Goal: Task Accomplishment & Management: Manage account settings

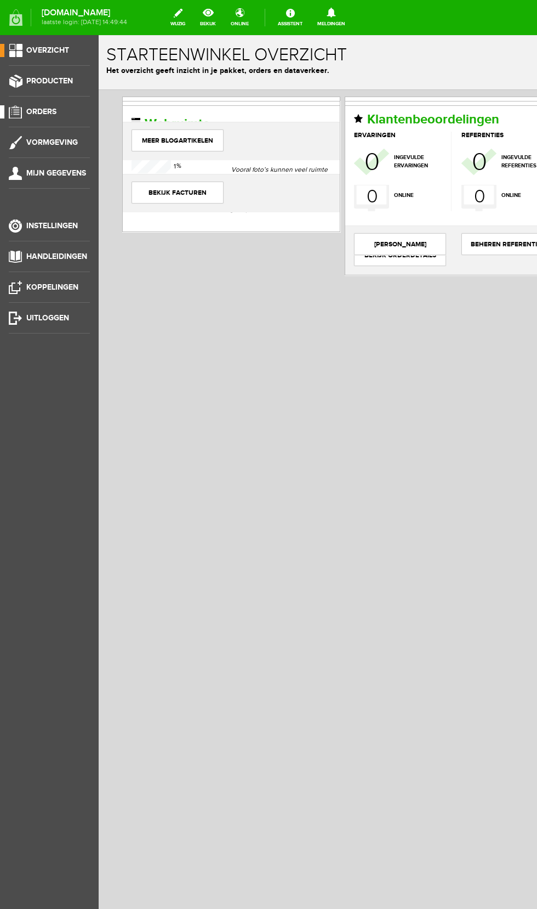
click at [56, 110] on span "Orders" at bounding box center [41, 111] width 30 height 9
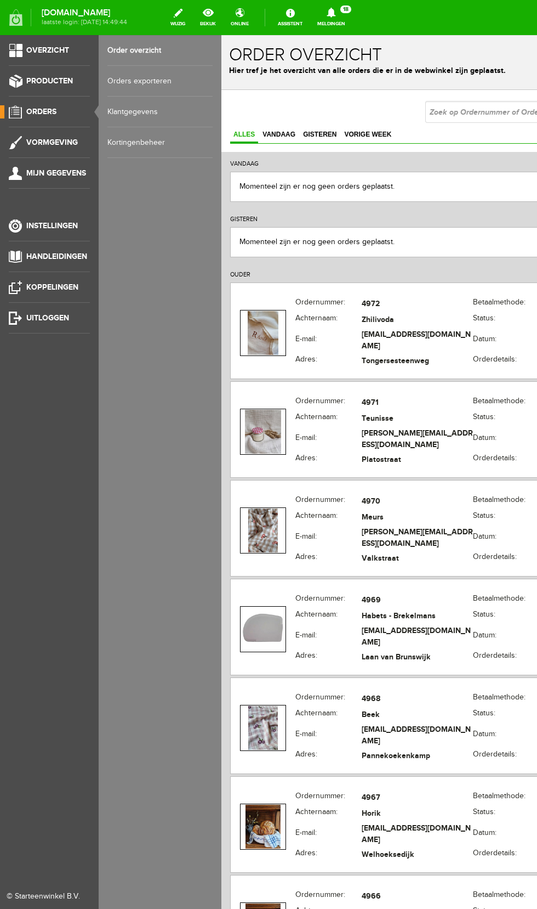
click at [155, 50] on link "Order overzicht" at bounding box center [159, 50] width 105 height 31
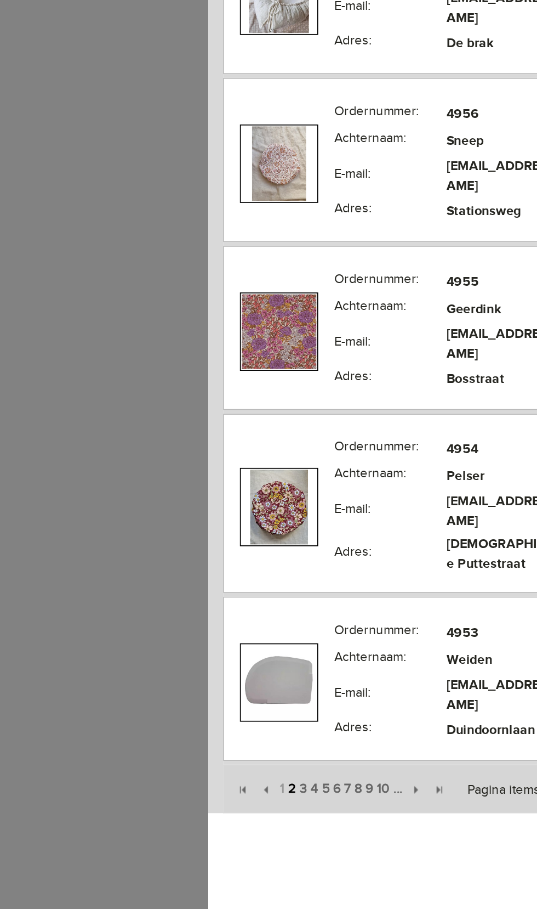
click at [257, 218] on span "2" at bounding box center [257, 229] width 7 height 22
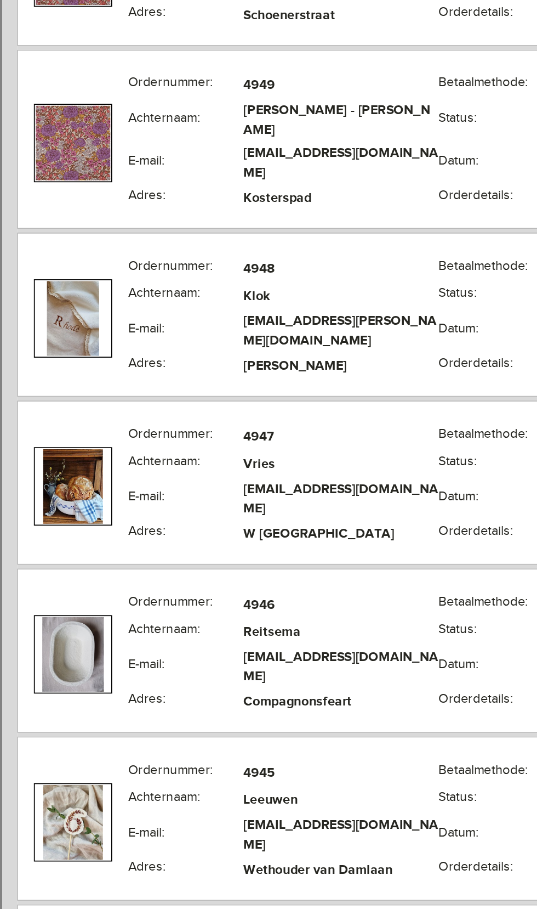
scroll to position [178, 0]
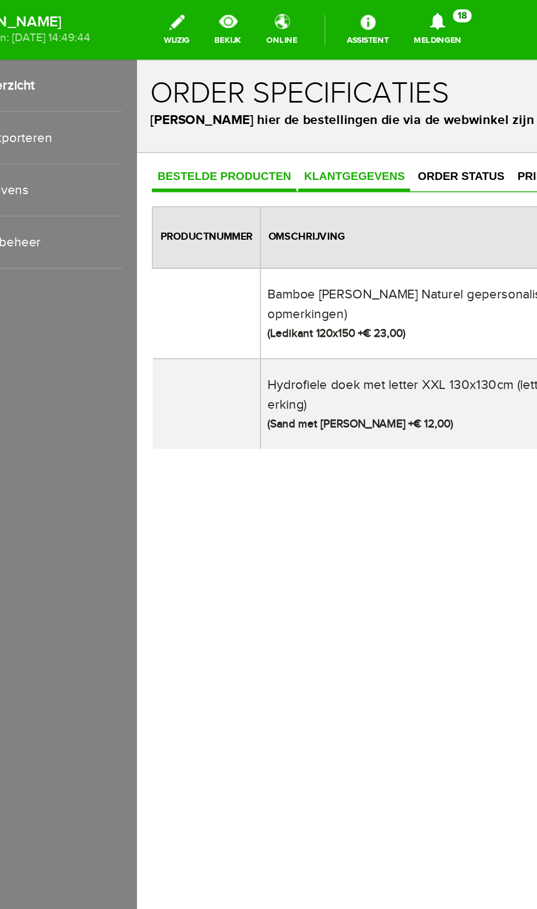
click at [261, 126] on span "Klantgegevens" at bounding box center [265, 128] width 66 height 8
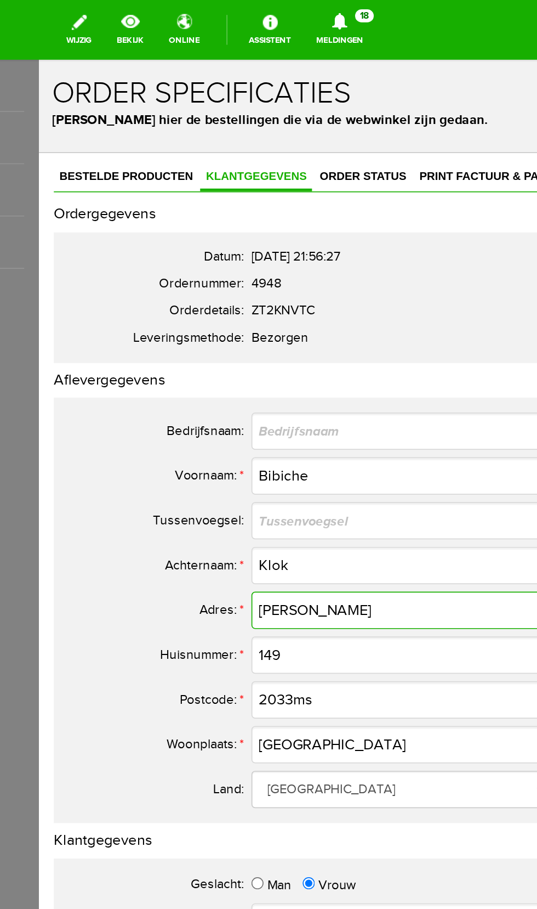
click at [277, 384] on input "[PERSON_NAME]" at bounding box center [251, 383] width 175 height 22
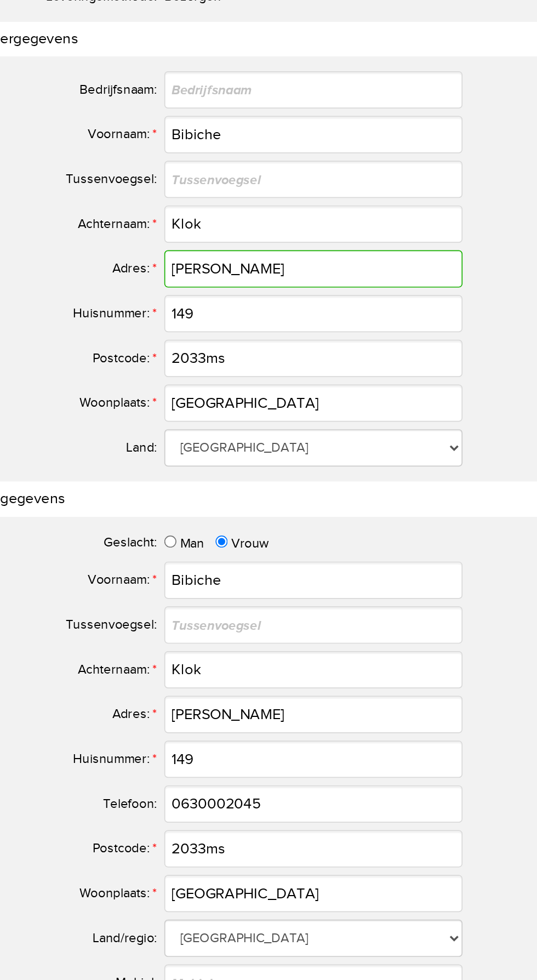
type input "Frans"
type input "[STREET_ADDRESS]"
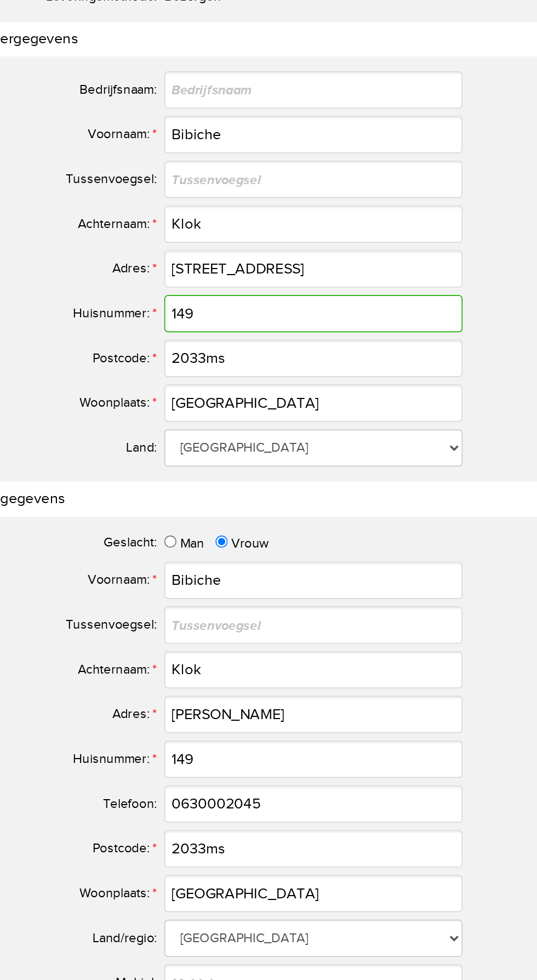
click at [128, 73] on input "149" at bounding box center [164, 69] width 175 height 22
type input "117"
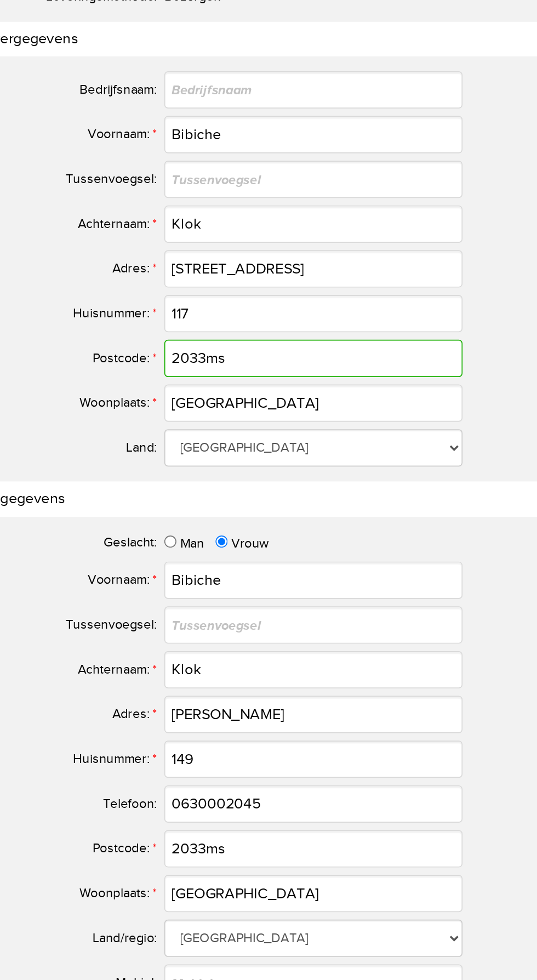
click at [164, 93] on input "2033ms" at bounding box center [164, 95] width 175 height 22
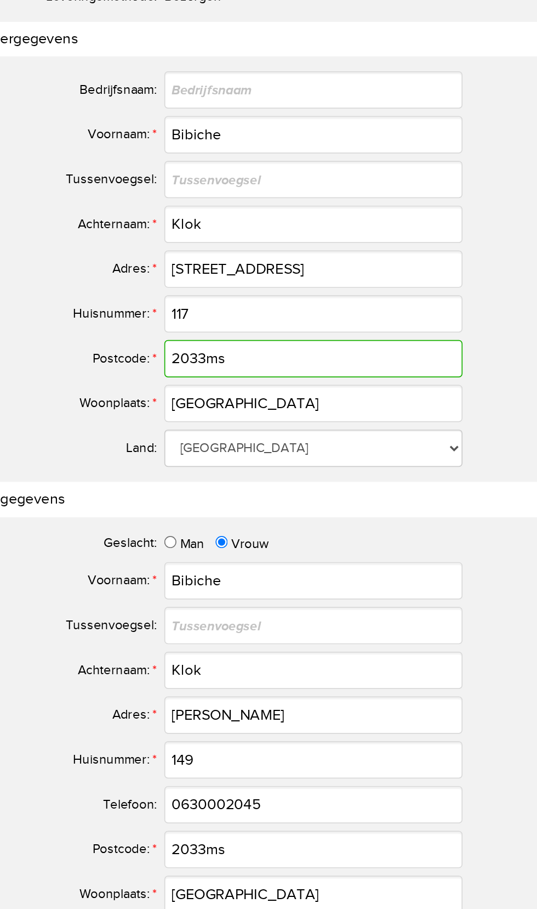
click at [139, 93] on input "2033ms" at bounding box center [164, 95] width 175 height 22
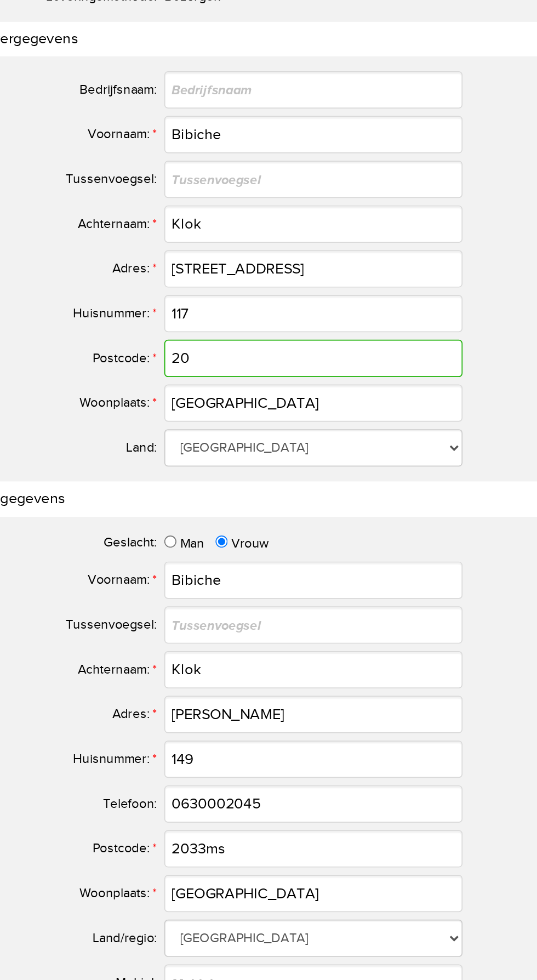
type input "2"
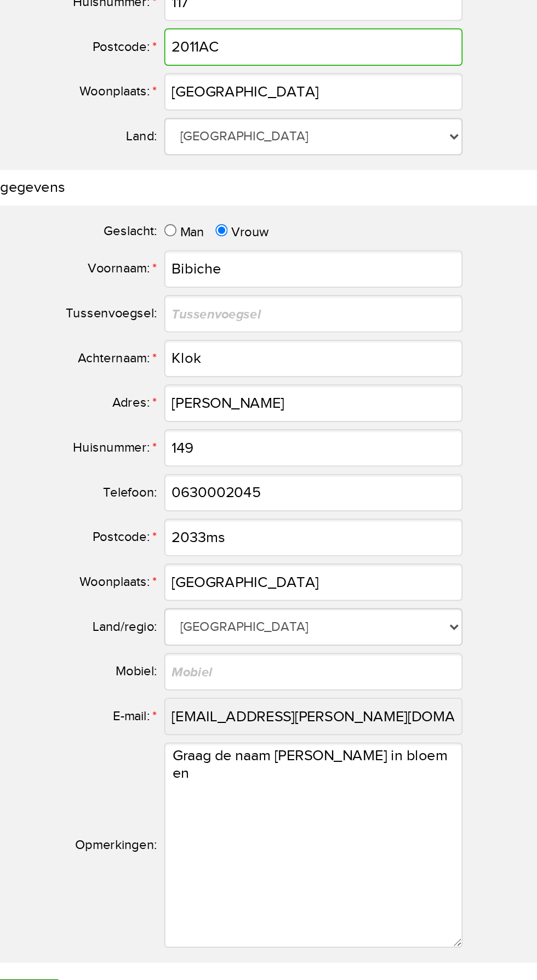
type input "2011AC"
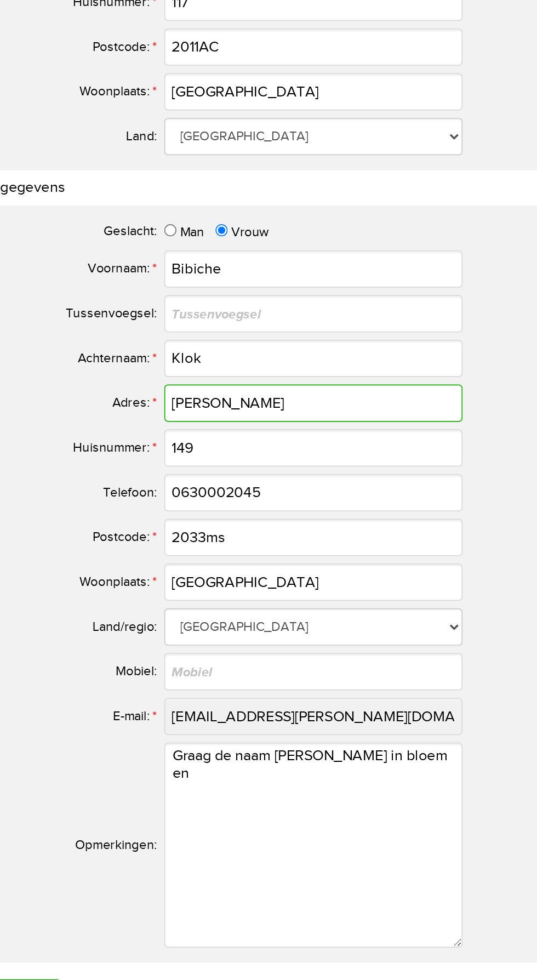
type input "Frans"
type input "[STREET_ADDRESS]"
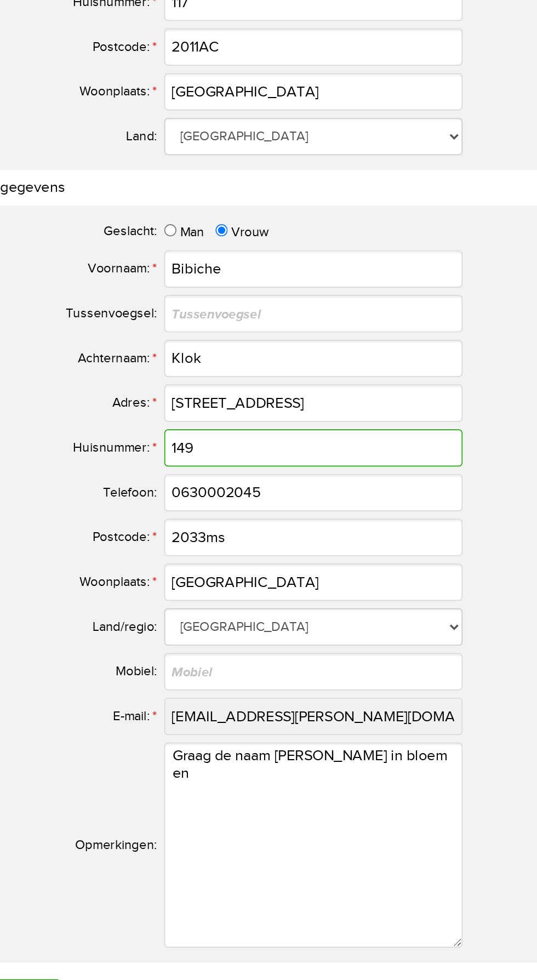
click at [143, 24] on input "149" at bounding box center [164, 20] width 175 height 22
type input "1"
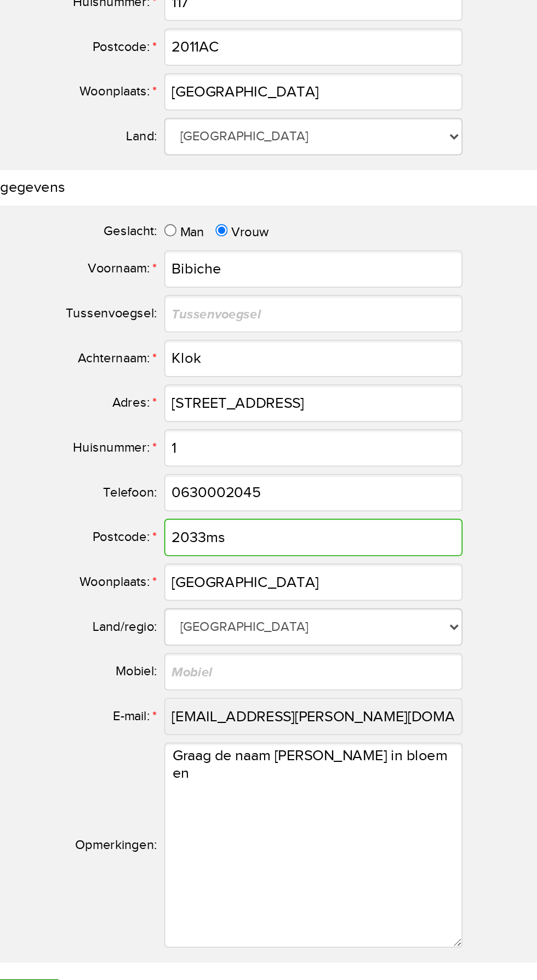
click at [151, 74] on input "2033ms" at bounding box center [164, 72] width 175 height 22
type input "2"
type input "2011AC"
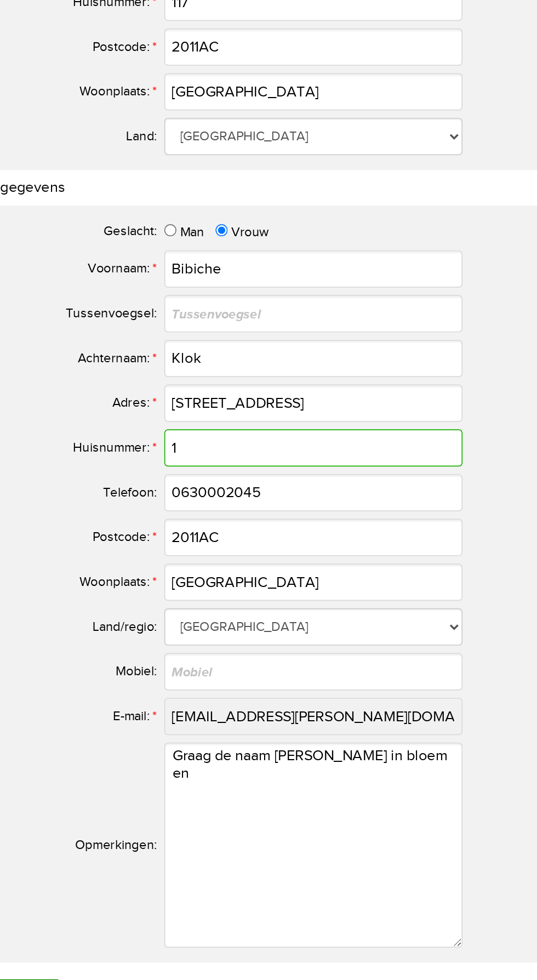
click at [107, 26] on input "1" at bounding box center [164, 20] width 175 height 22
type input "117"
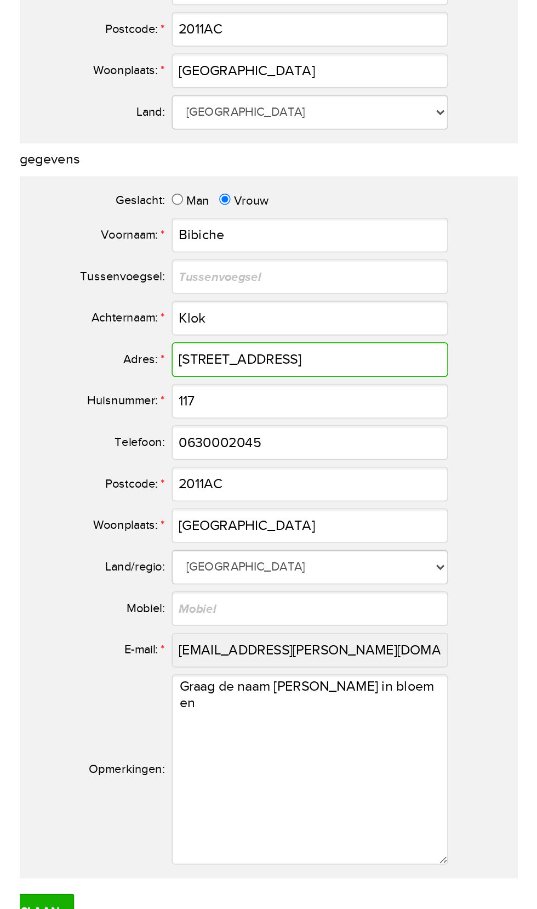
scroll to position [12, 0]
